Goal: Task Accomplishment & Management: Complete application form

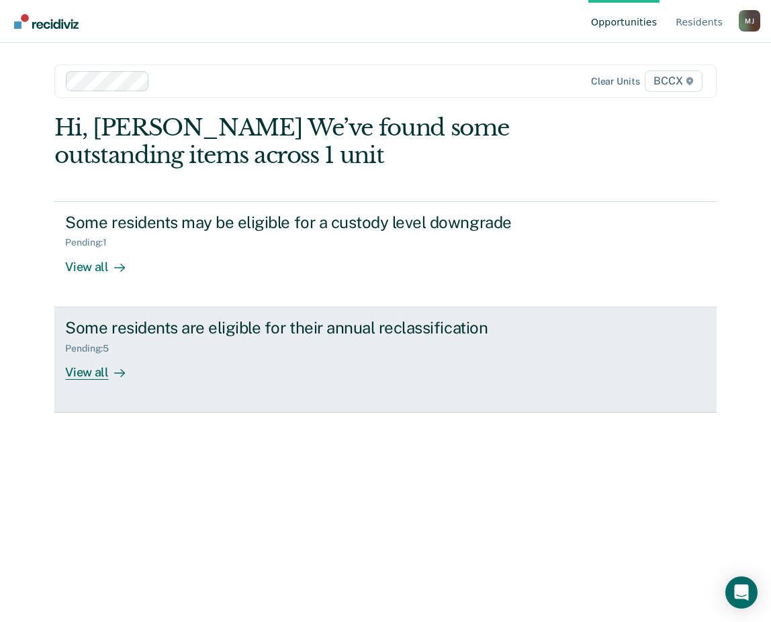
click at [94, 374] on div "View all" at bounding box center [102, 367] width 75 height 26
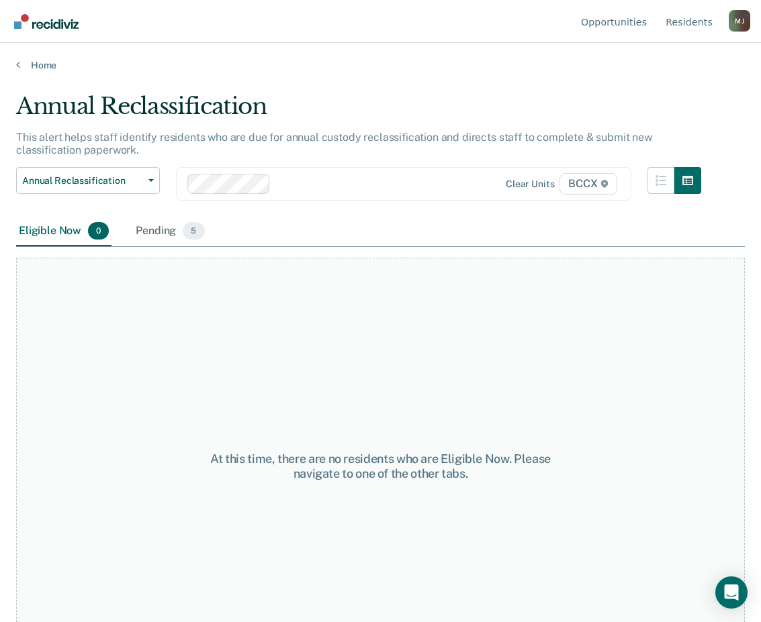
click at [293, 189] on div at bounding box center [382, 183] width 213 height 15
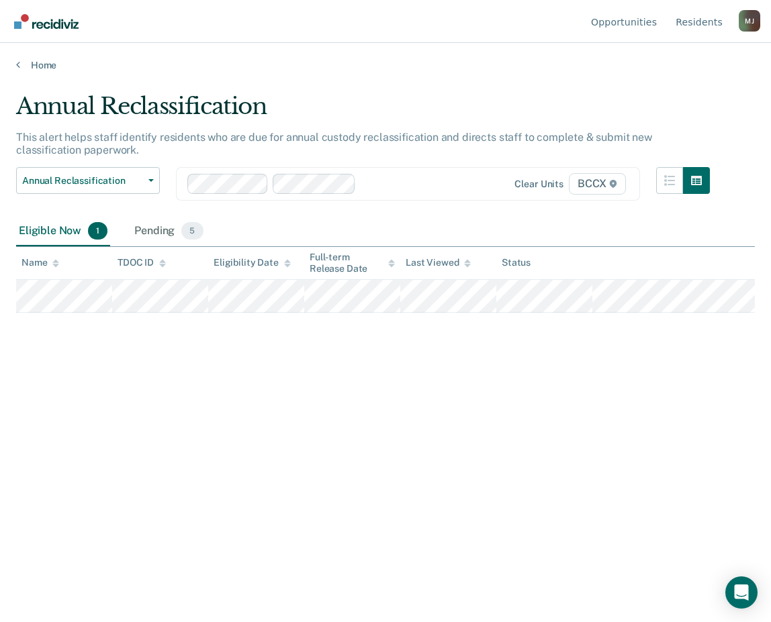
click at [365, 183] on div at bounding box center [428, 183] width 134 height 15
click at [448, 185] on input "text" at bounding box center [447, 183] width 3 height 13
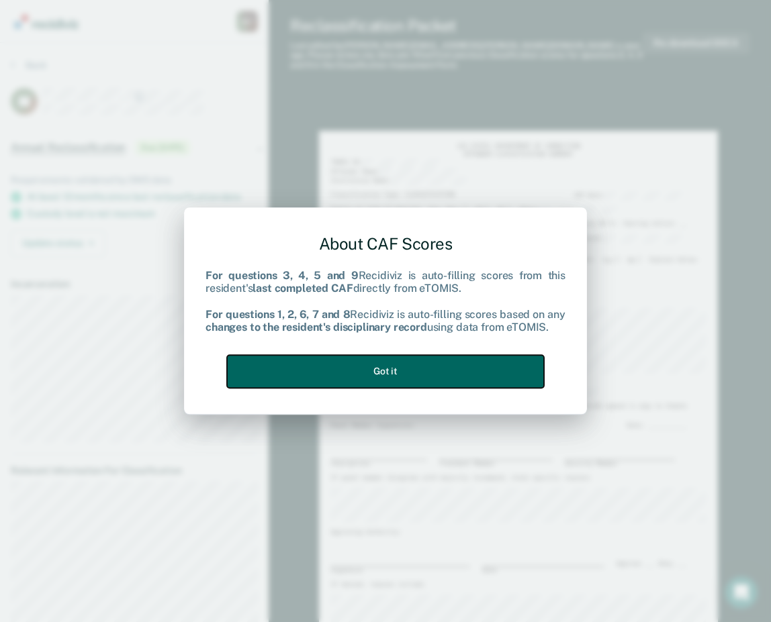
click at [334, 363] on button "Got it" at bounding box center [385, 371] width 317 height 33
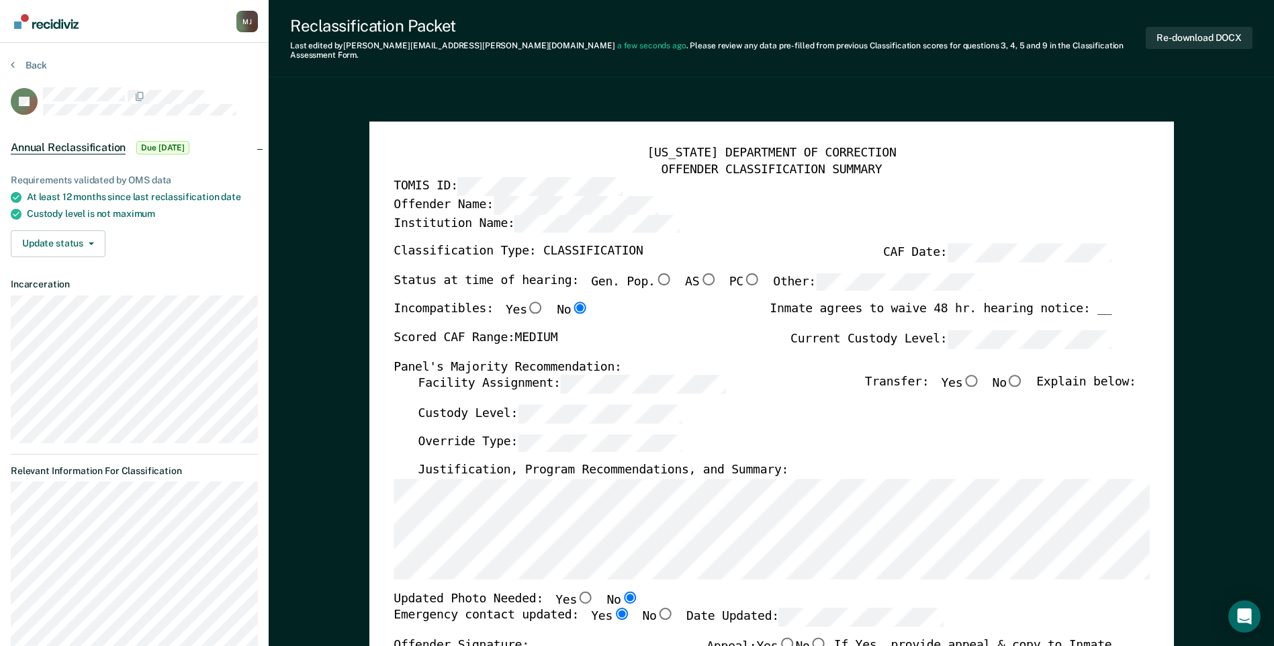
scroll to position [67, 0]
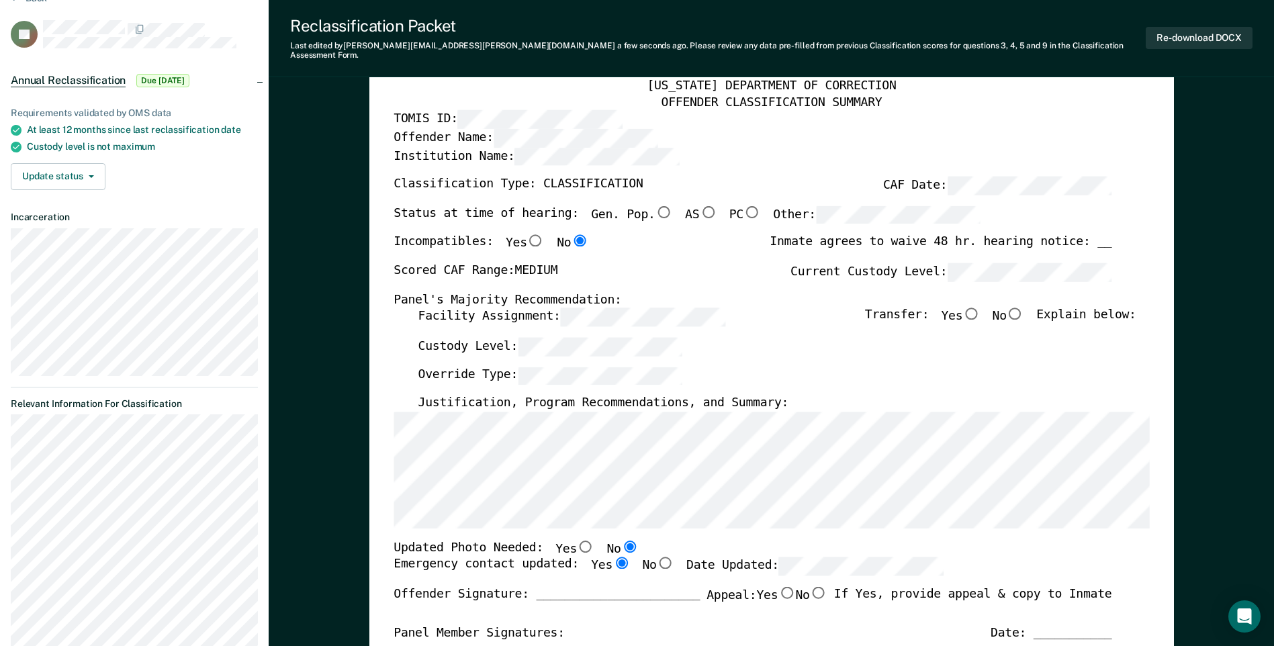
click at [770, 310] on input "No" at bounding box center [1015, 314] width 17 height 12
type textarea "x"
radio input "true"
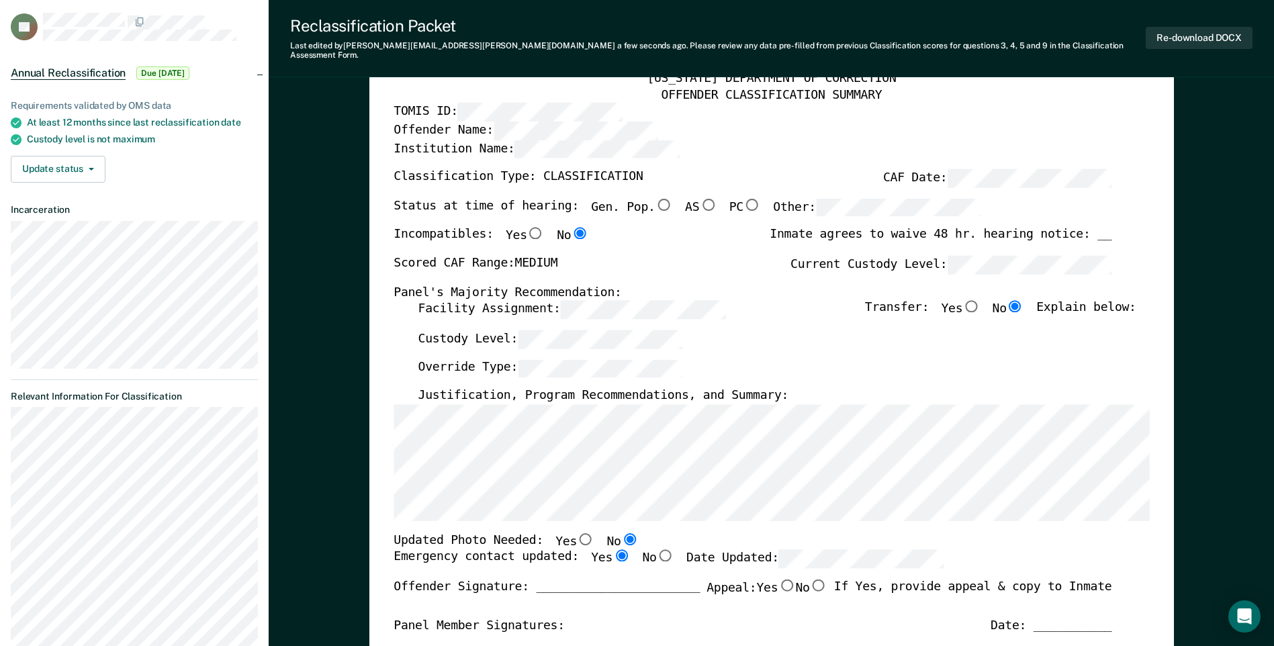
scroll to position [0, 0]
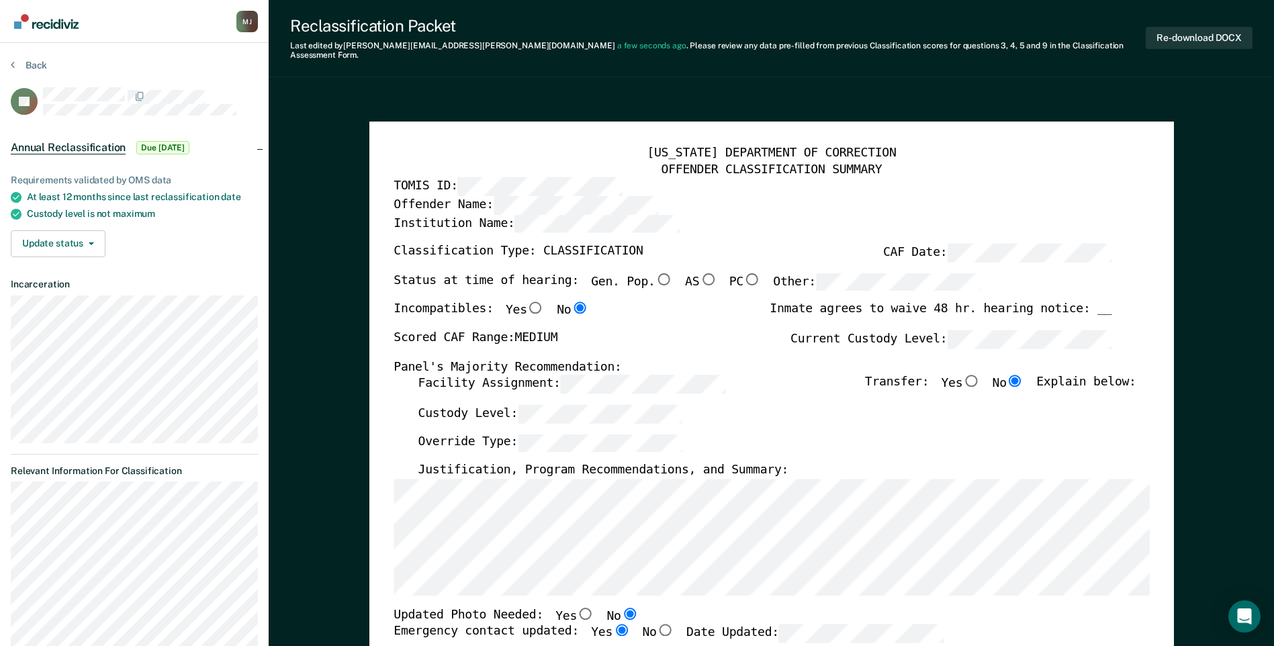
click at [655, 273] on input "Gen. Pop." at bounding box center [663, 279] width 17 height 12
type textarea "x"
radio input "true"
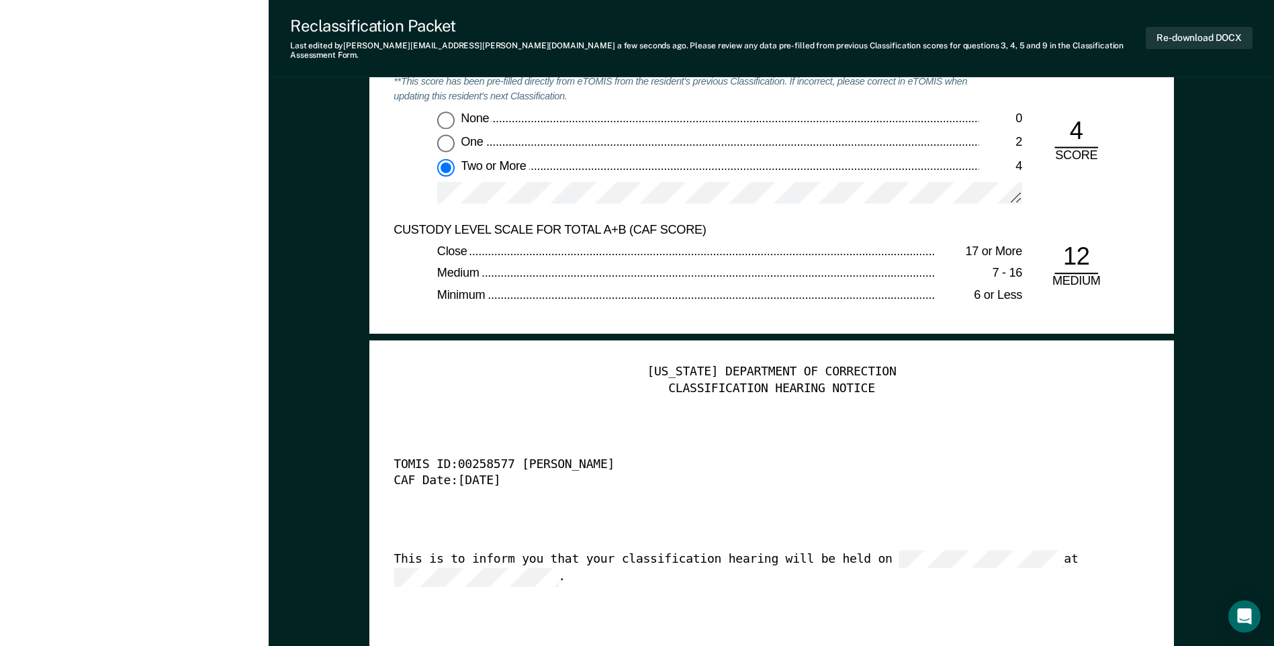
scroll to position [3290, 0]
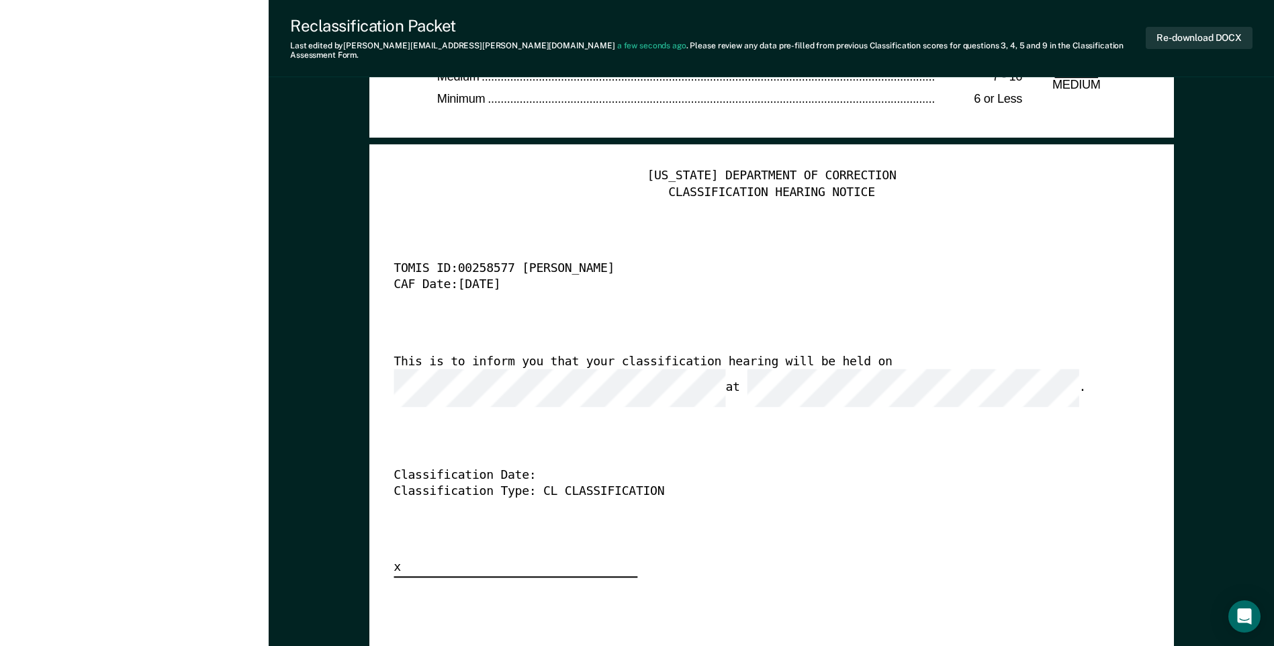
click at [635, 414] on div "[US_STATE] DEPARTMENT OF CORRECTION CLASSIFICATION HEARING NOTICE TOMIS ID: 002…" at bounding box center [770, 373] width 755 height 409
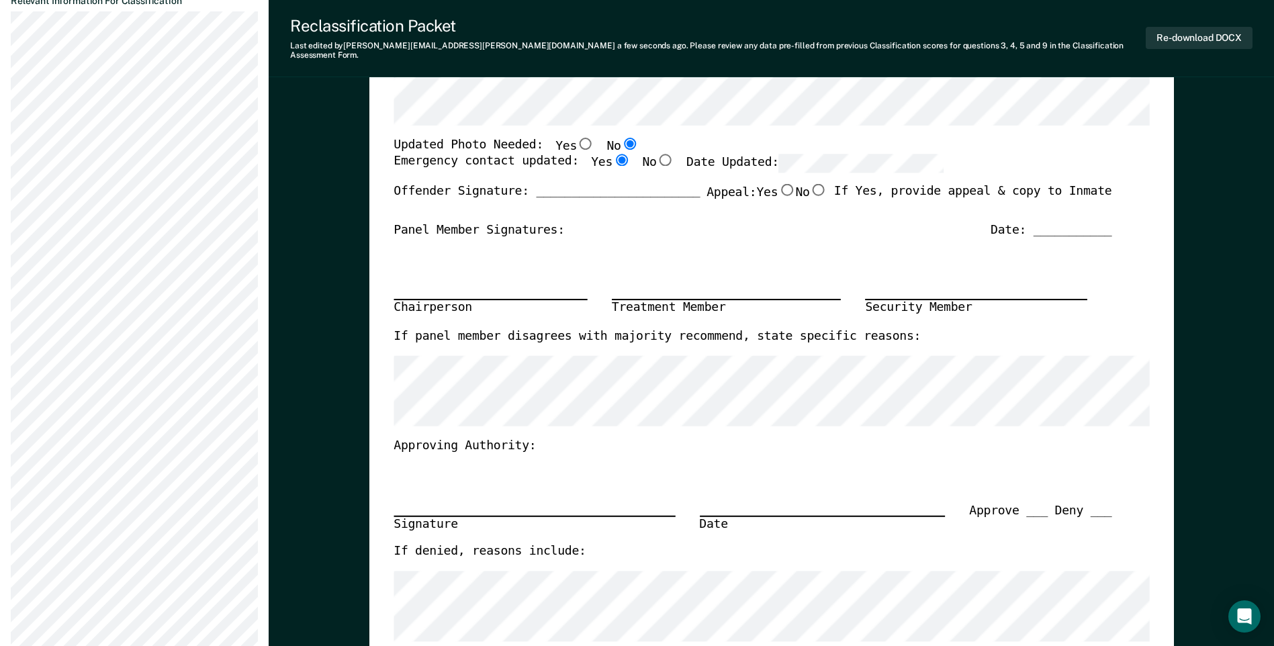
scroll to position [67, 0]
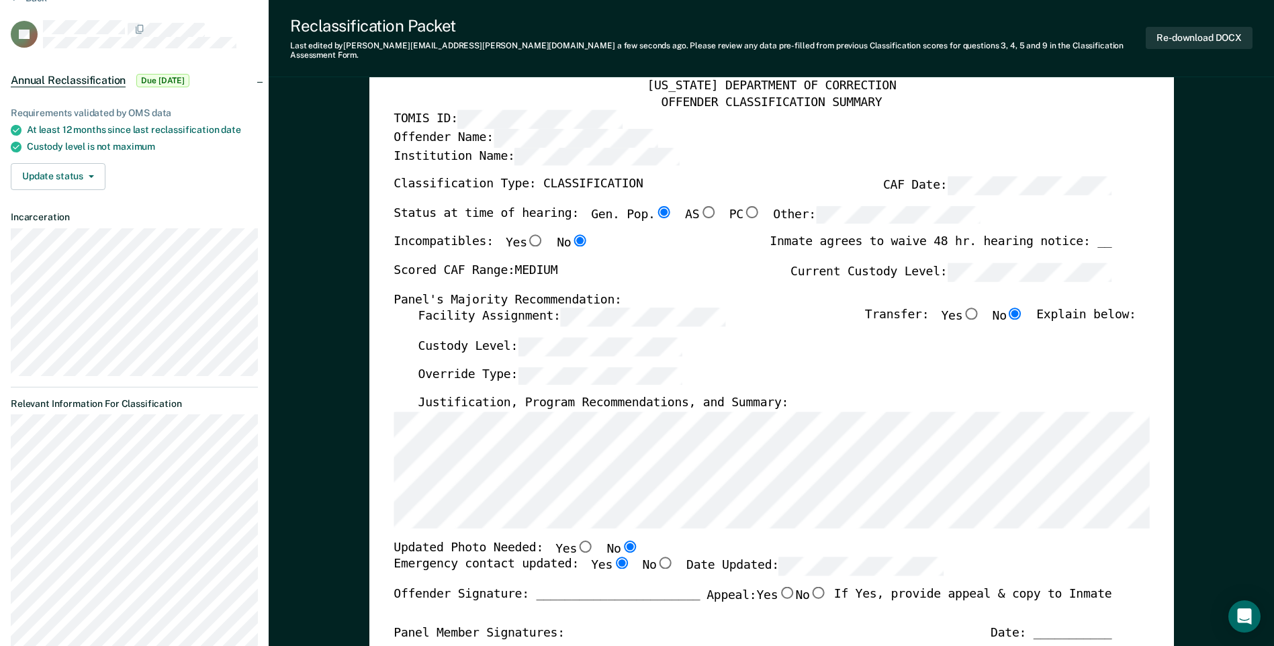
click at [744, 268] on div "Scored CAF Range: MEDIUM Current Custody Level:" at bounding box center [752, 278] width 718 height 30
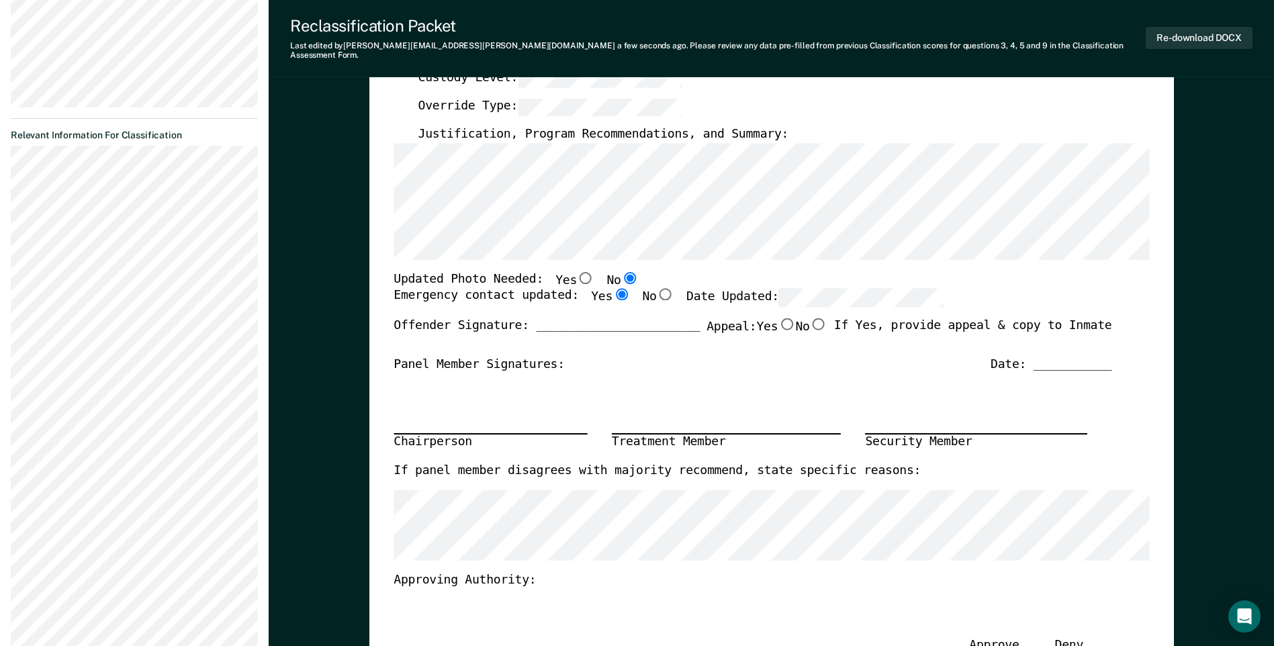
scroll to position [0, 0]
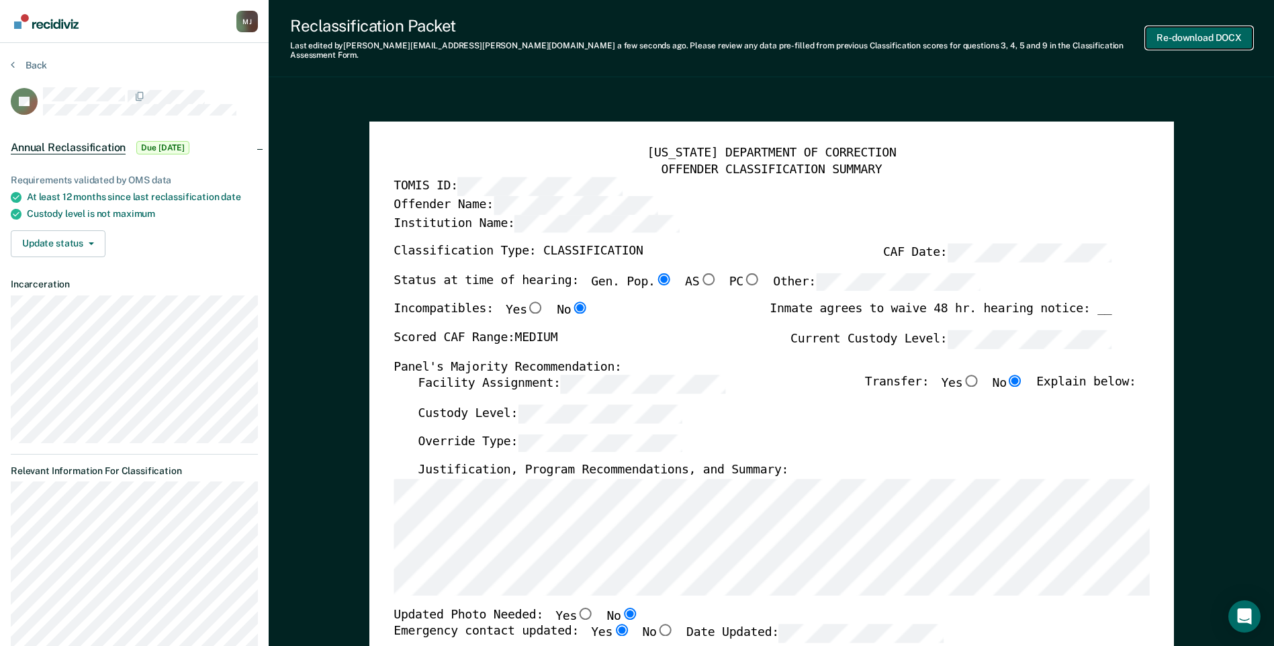
click at [770, 38] on button "Re-download DOCX" at bounding box center [1199, 38] width 107 height 22
type textarea "x"
